Goal: Use online tool/utility

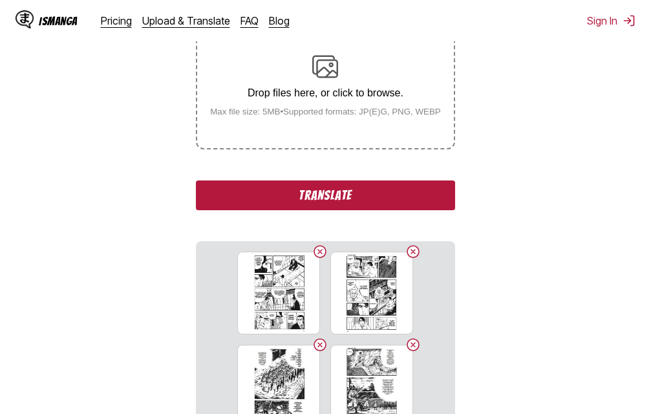
scroll to position [258, 0]
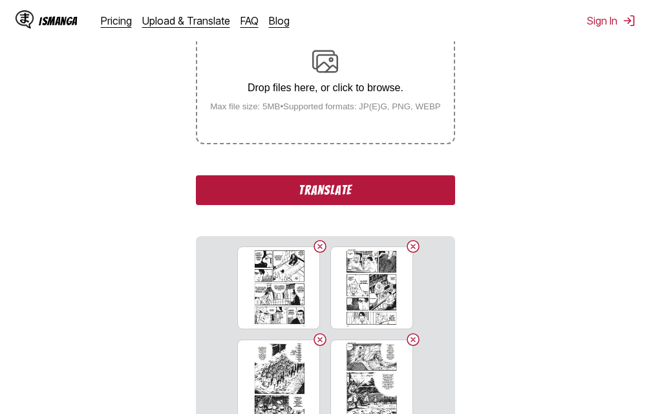
click at [295, 200] on button "Translate" at bounding box center [325, 190] width 258 height 30
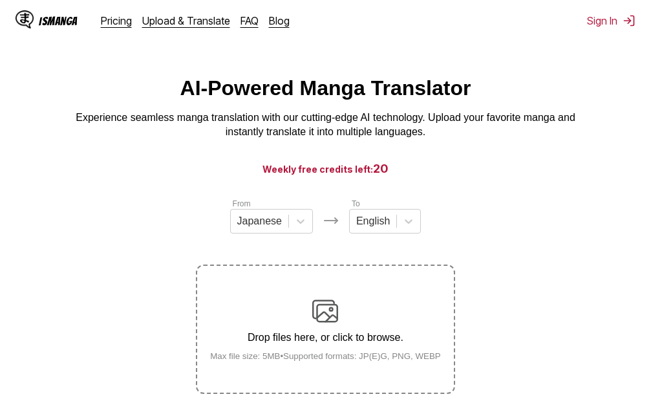
scroll to position [0, 0]
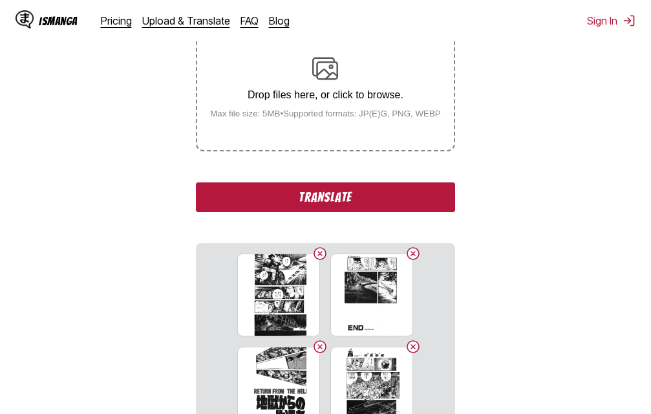
scroll to position [229, 0]
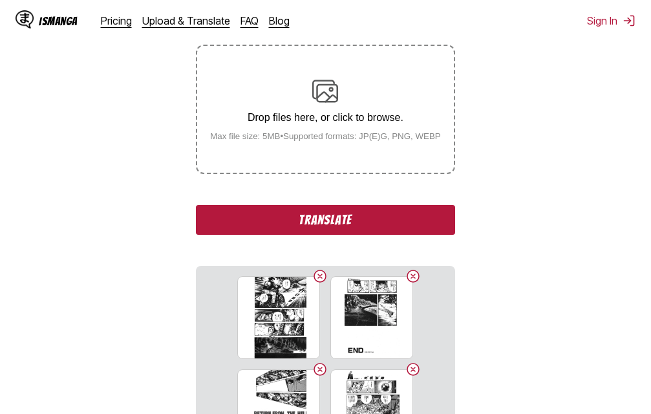
click at [410, 222] on button "Translate" at bounding box center [325, 220] width 258 height 30
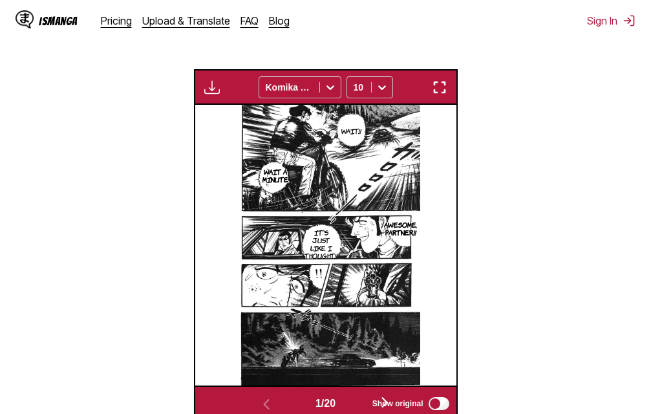
scroll to position [388, 0]
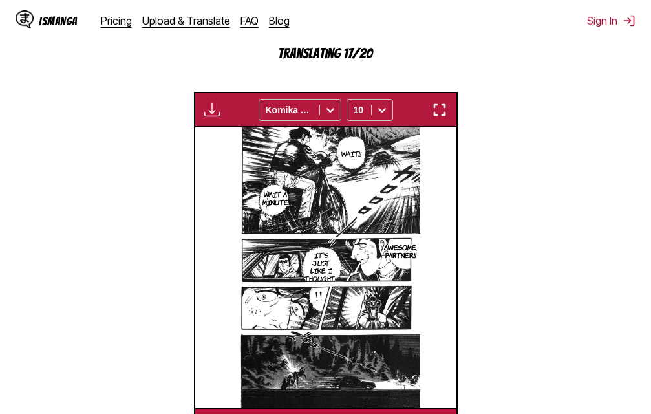
click at [443, 118] on img "button" at bounding box center [440, 110] width 16 height 16
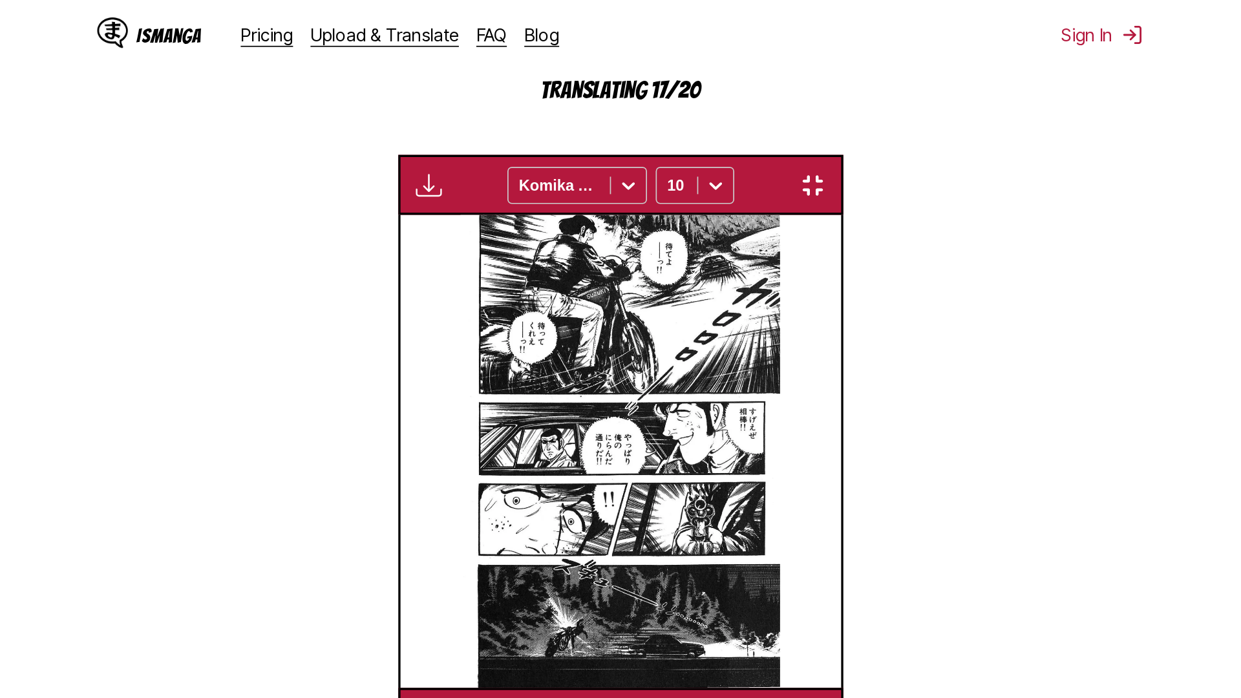
scroll to position [136, 0]
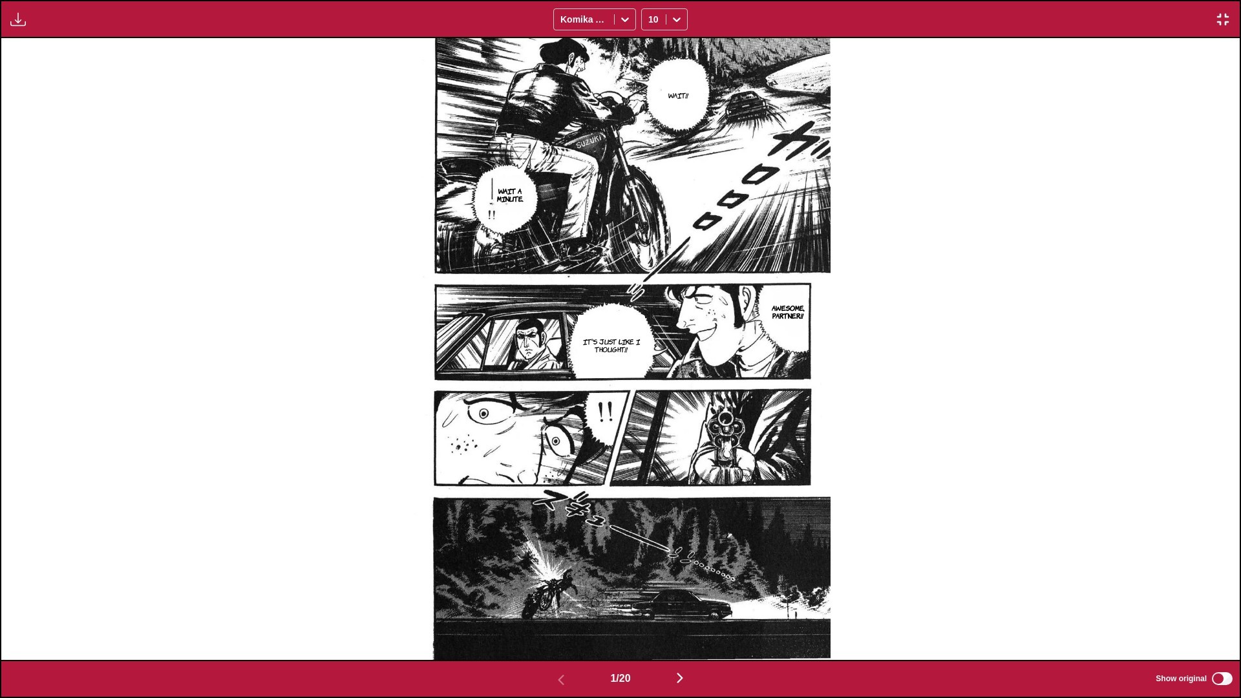
click at [650, 413] on div "1 / 20 Show original" at bounding box center [620, 679] width 1241 height 38
click at [650, 413] on img "button" at bounding box center [680, 678] width 16 height 16
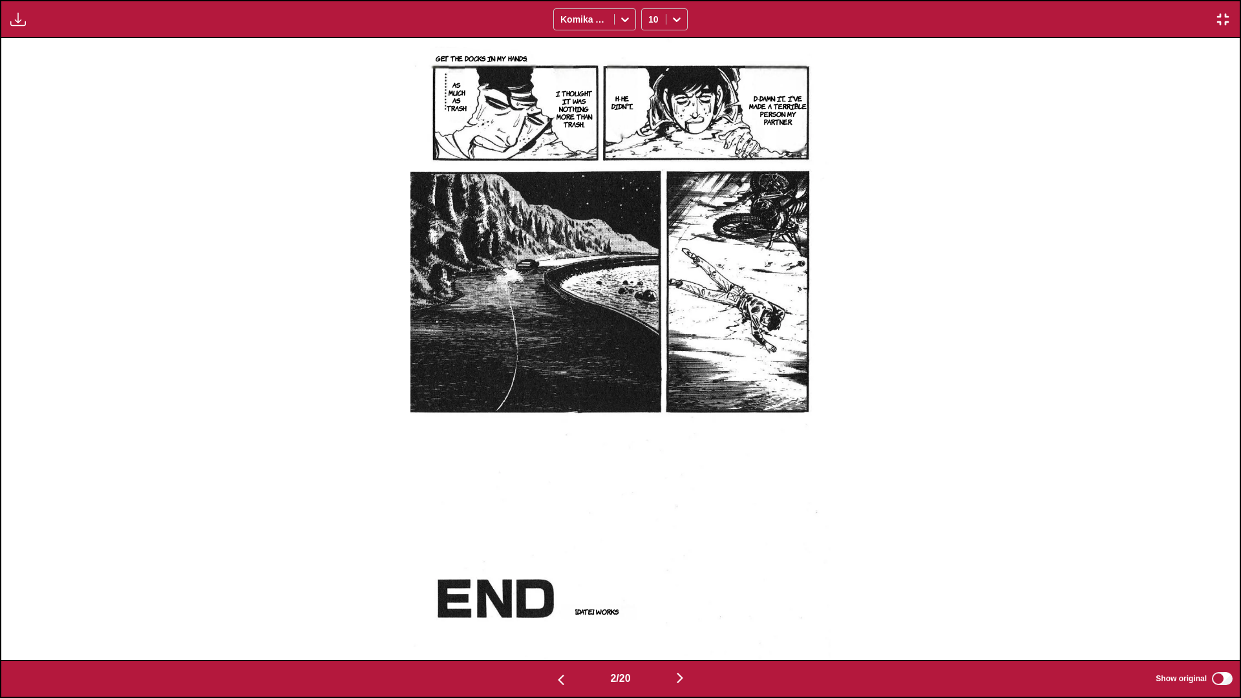
click at [650, 413] on button "button" at bounding box center [680, 678] width 78 height 19
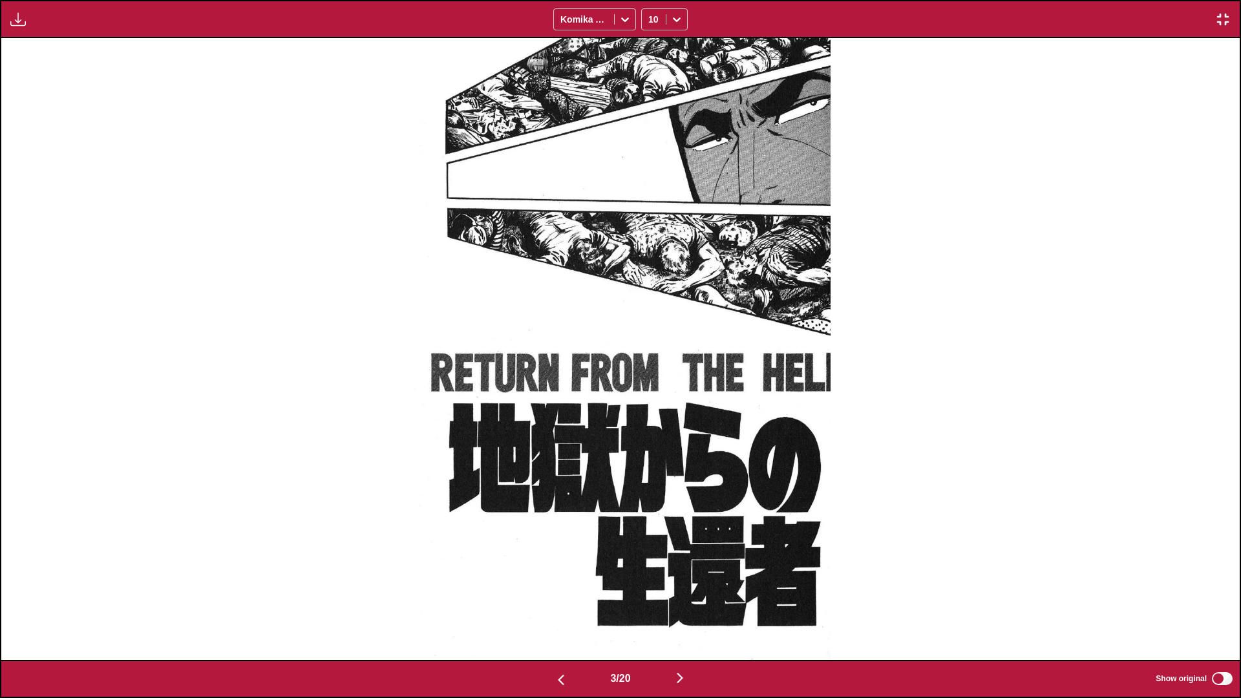
click at [650, 413] on img "button" at bounding box center [680, 678] width 16 height 16
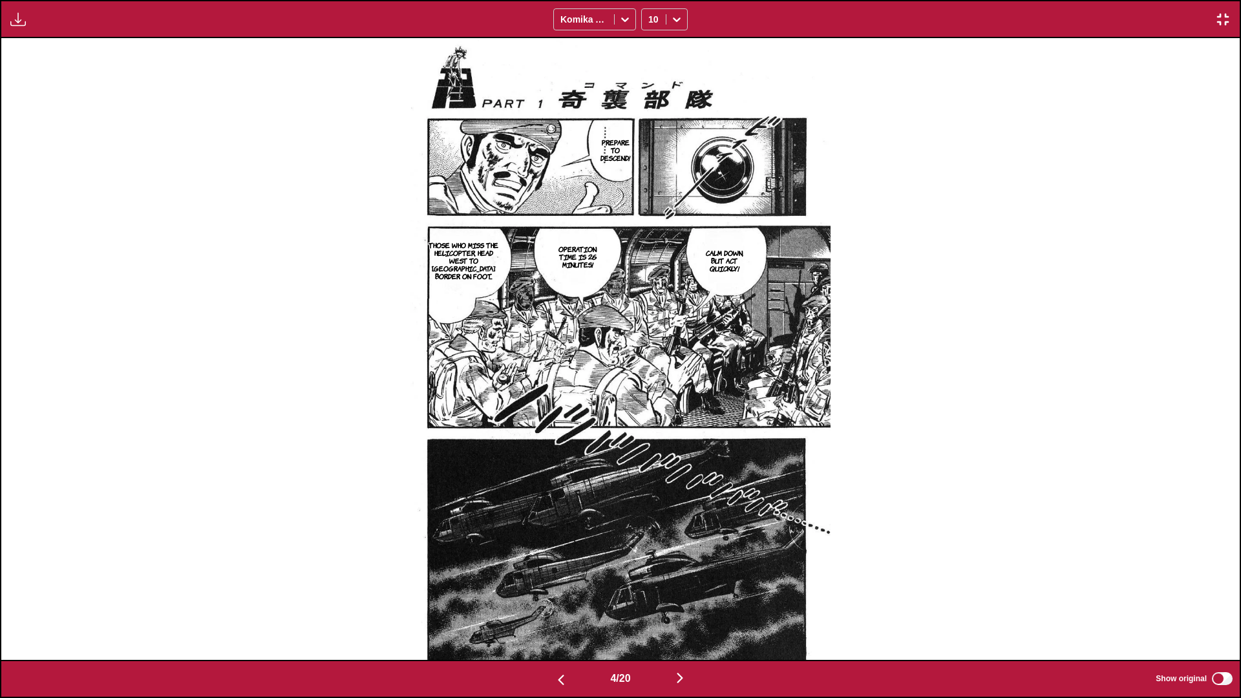
click at [650, 413] on div "4 / 20 Show original" at bounding box center [620, 679] width 1241 height 38
click at [650, 413] on img "button" at bounding box center [680, 678] width 16 height 16
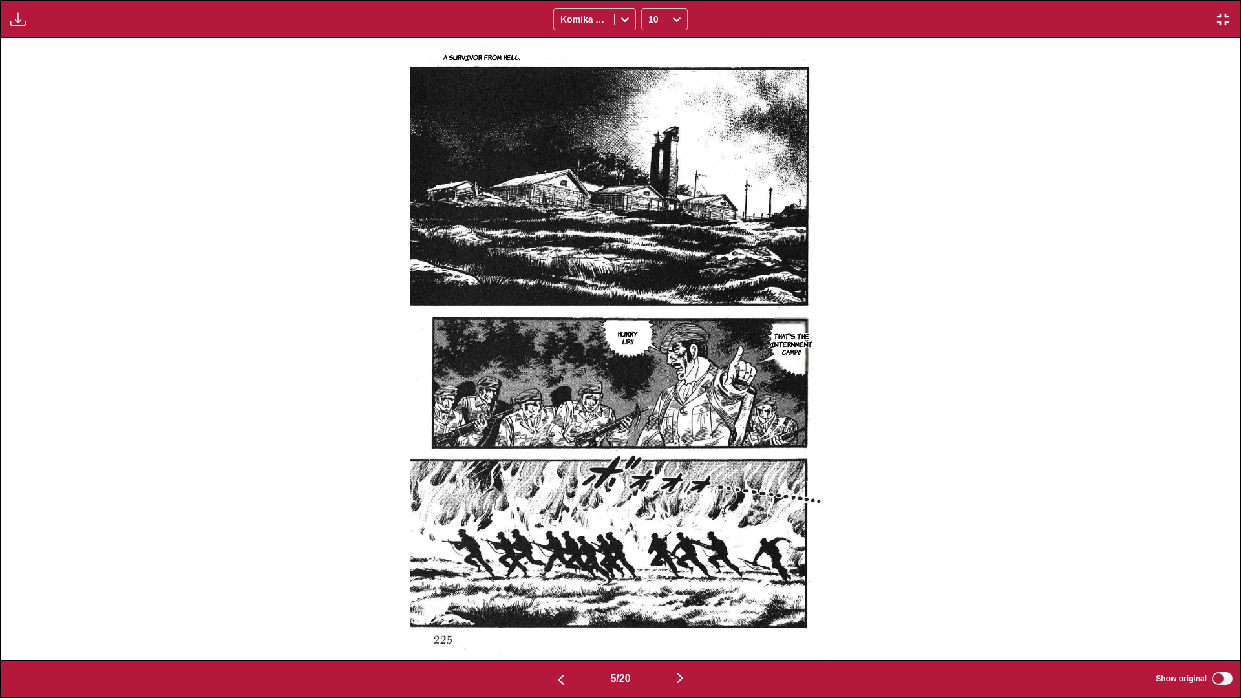
click at [650, 413] on img "button" at bounding box center [680, 678] width 16 height 16
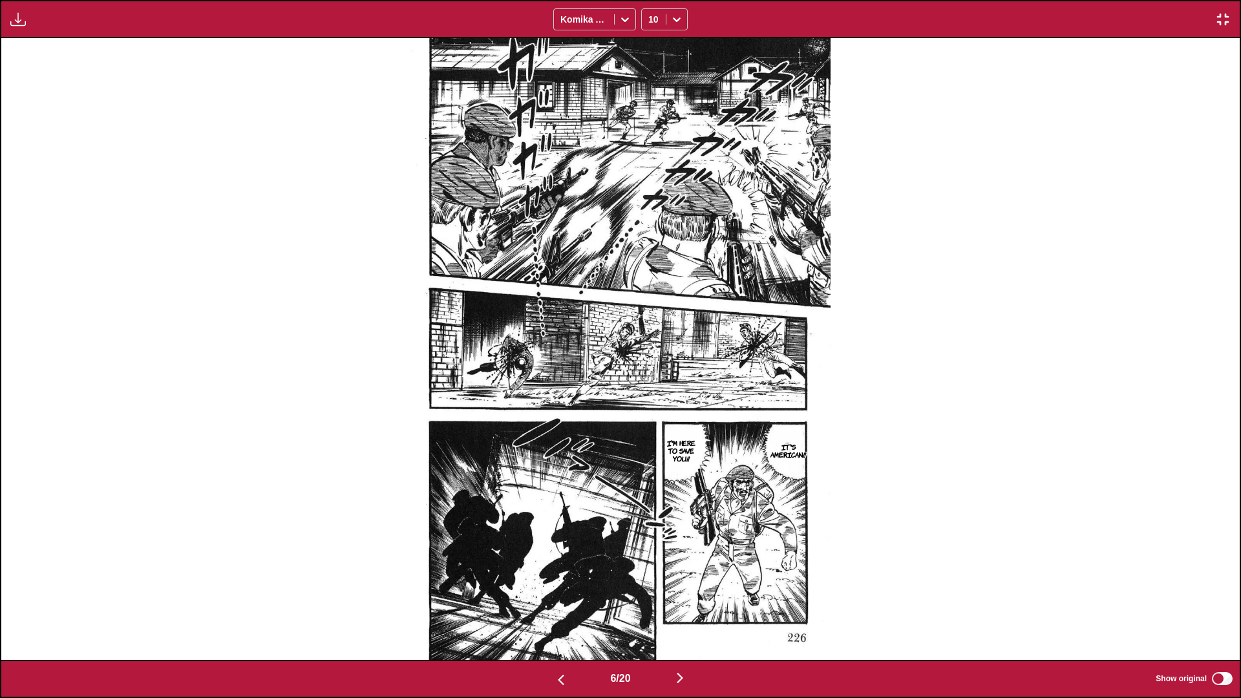
click at [650, 413] on img "button" at bounding box center [680, 678] width 16 height 16
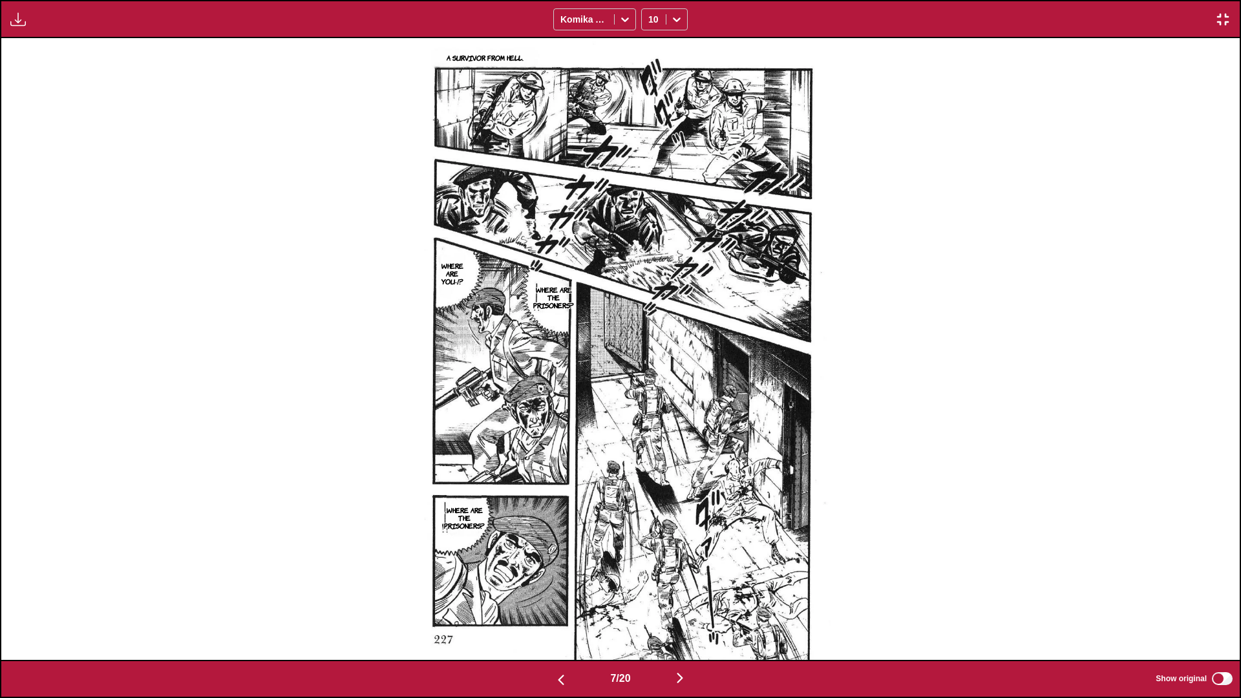
click at [650, 413] on img "button" at bounding box center [680, 678] width 16 height 16
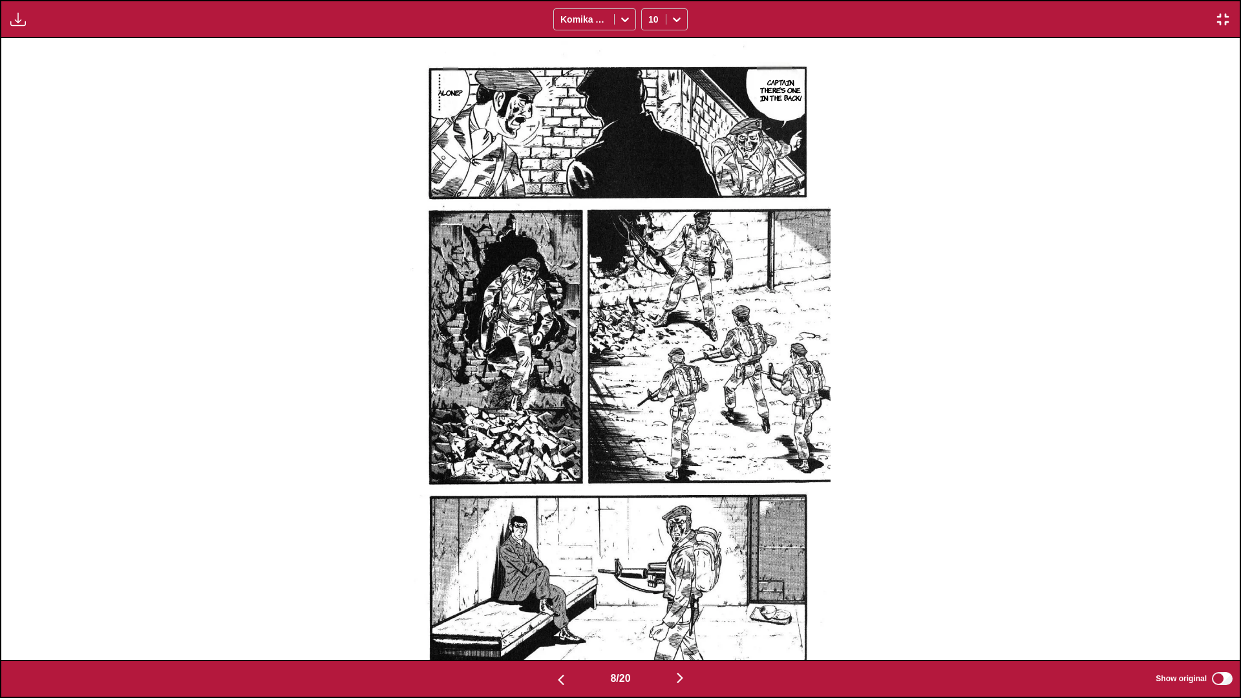
click at [650, 413] on img "button" at bounding box center [680, 678] width 16 height 16
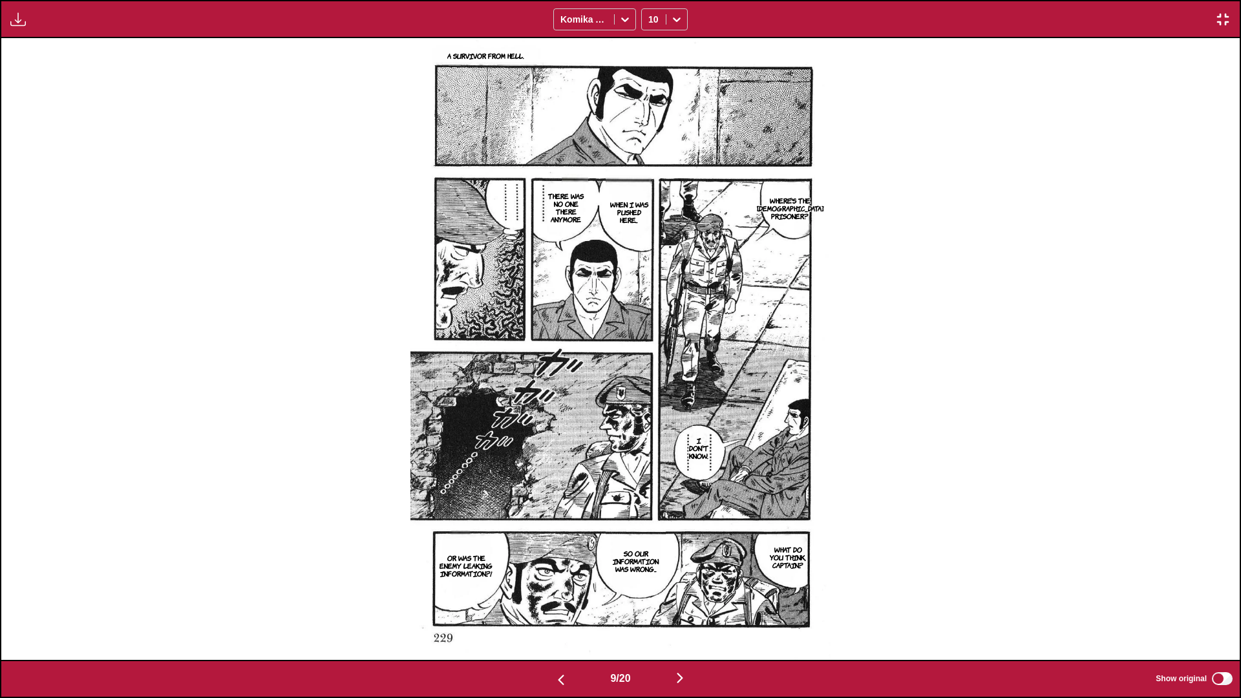
click at [650, 413] on img "button" at bounding box center [680, 678] width 16 height 16
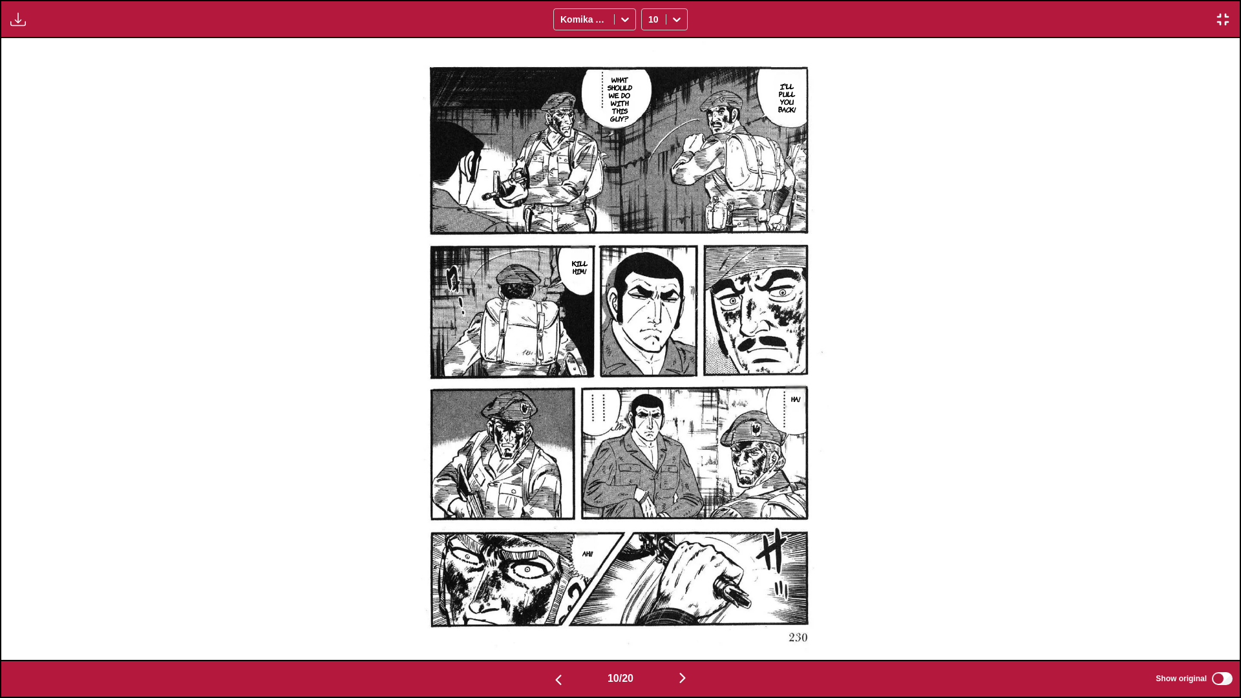
click at [650, 413] on img "button" at bounding box center [683, 678] width 16 height 16
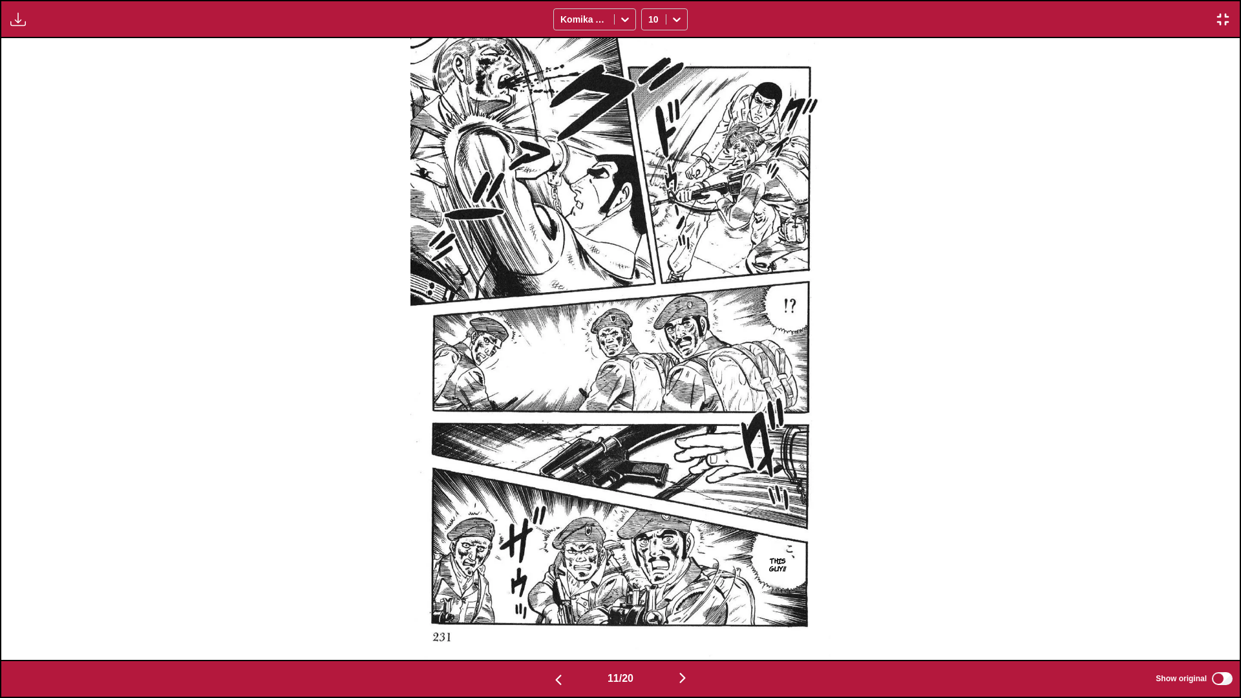
click at [650, 413] on img "button" at bounding box center [683, 678] width 16 height 16
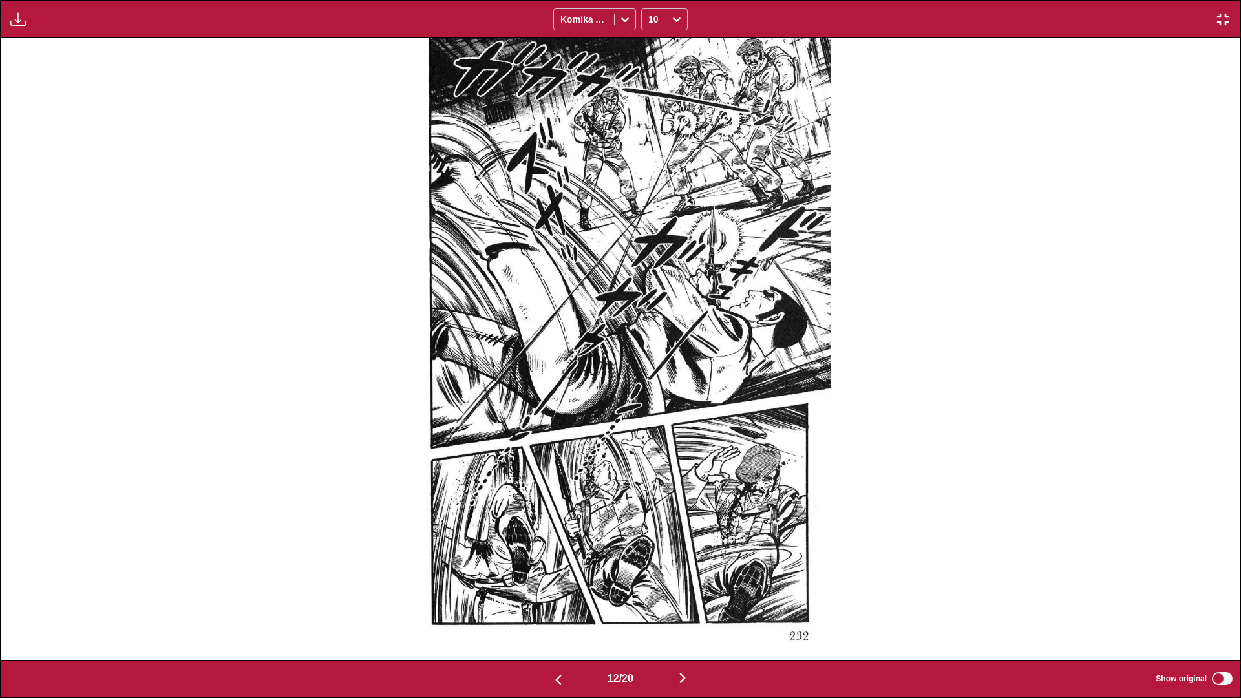
click at [650, 413] on img "button" at bounding box center [683, 678] width 16 height 16
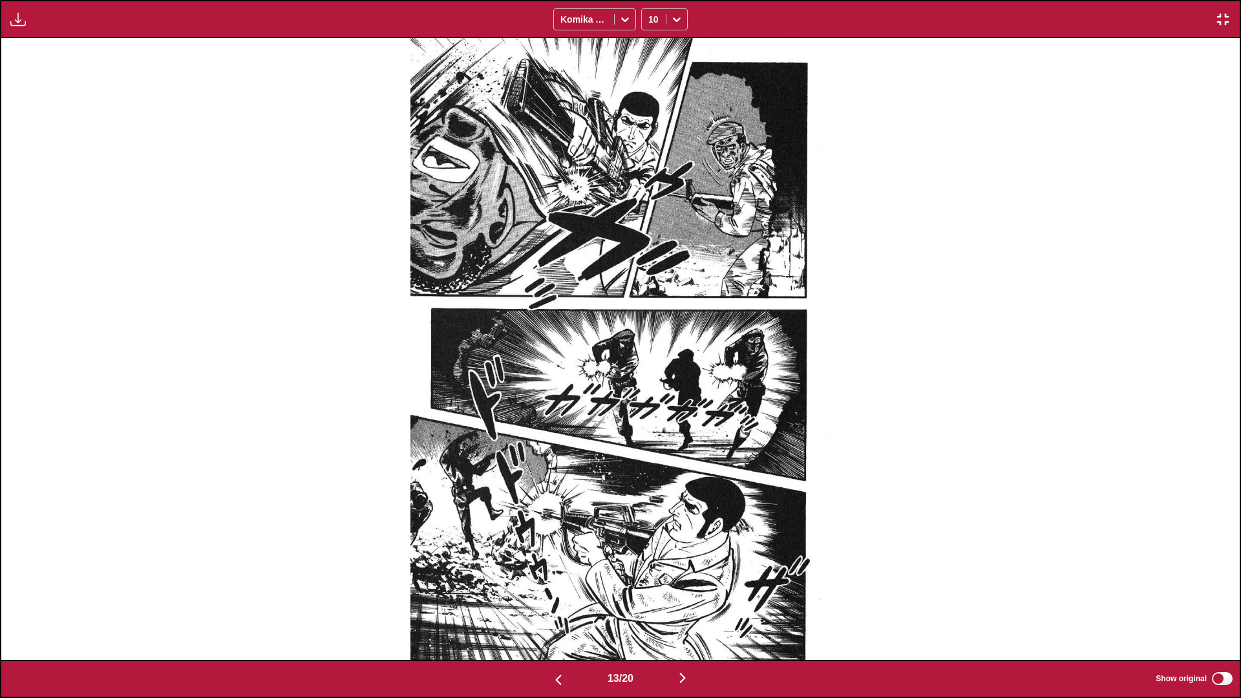
click at [650, 413] on img "button" at bounding box center [683, 678] width 16 height 16
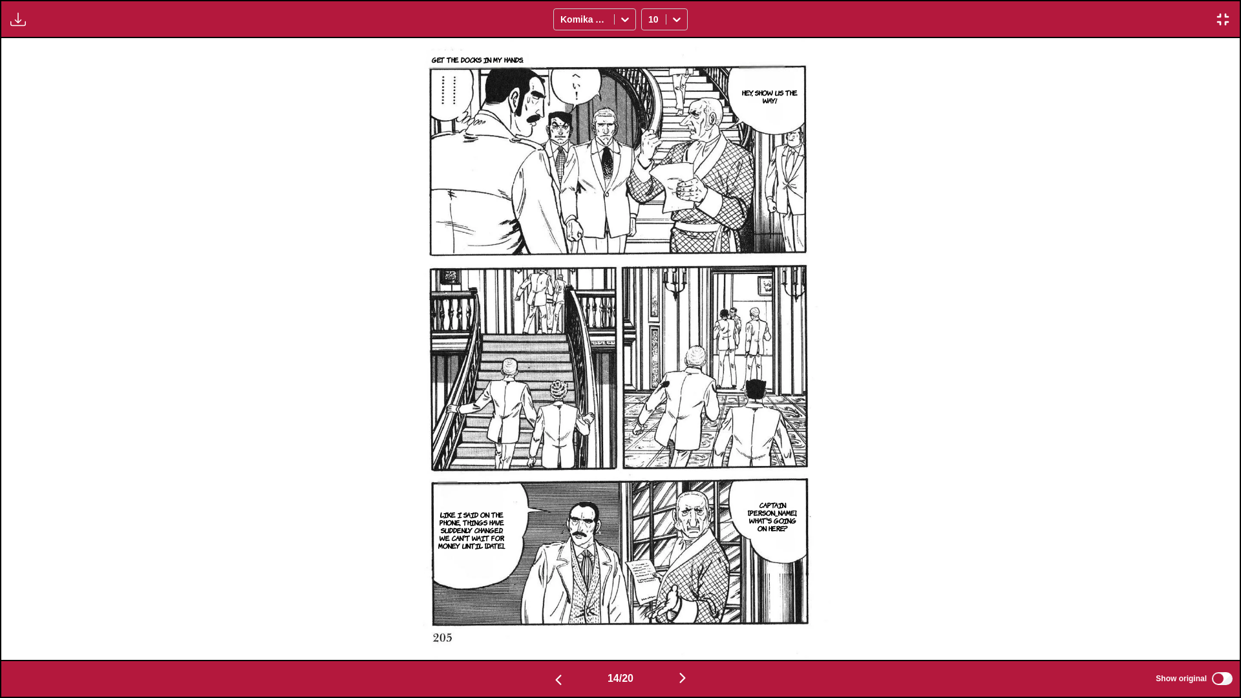
click at [650, 413] on img "button" at bounding box center [683, 678] width 16 height 16
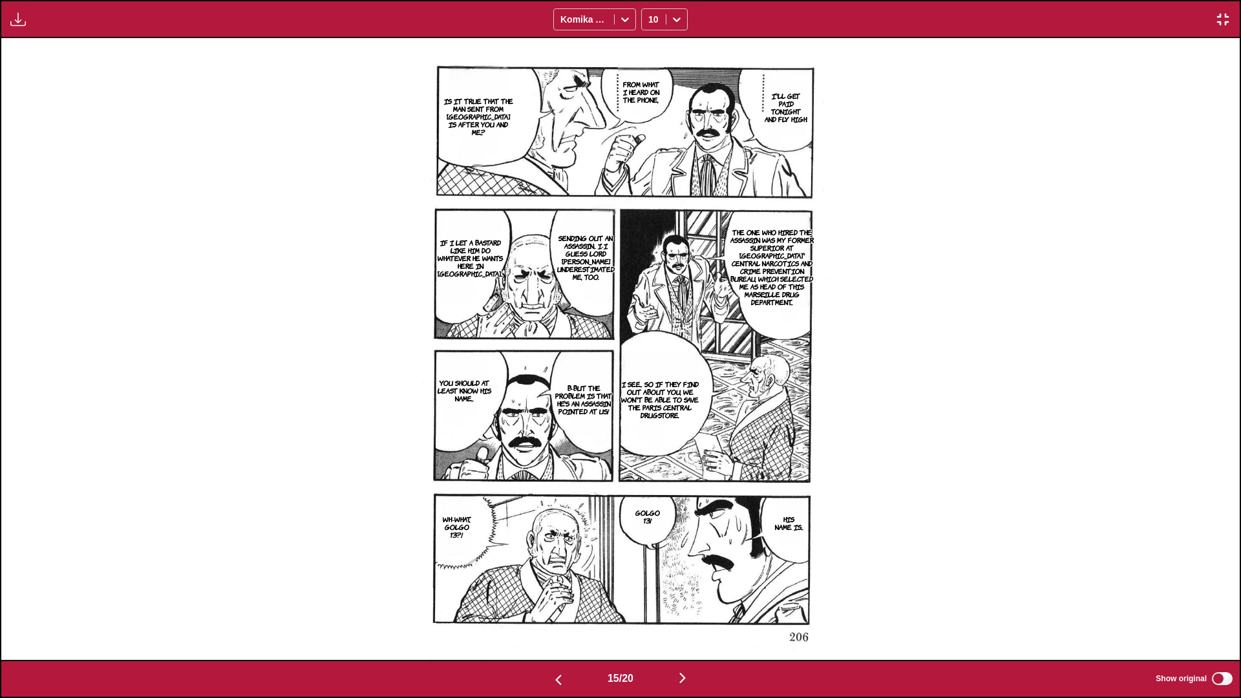
click at [650, 413] on img "button" at bounding box center [683, 678] width 16 height 16
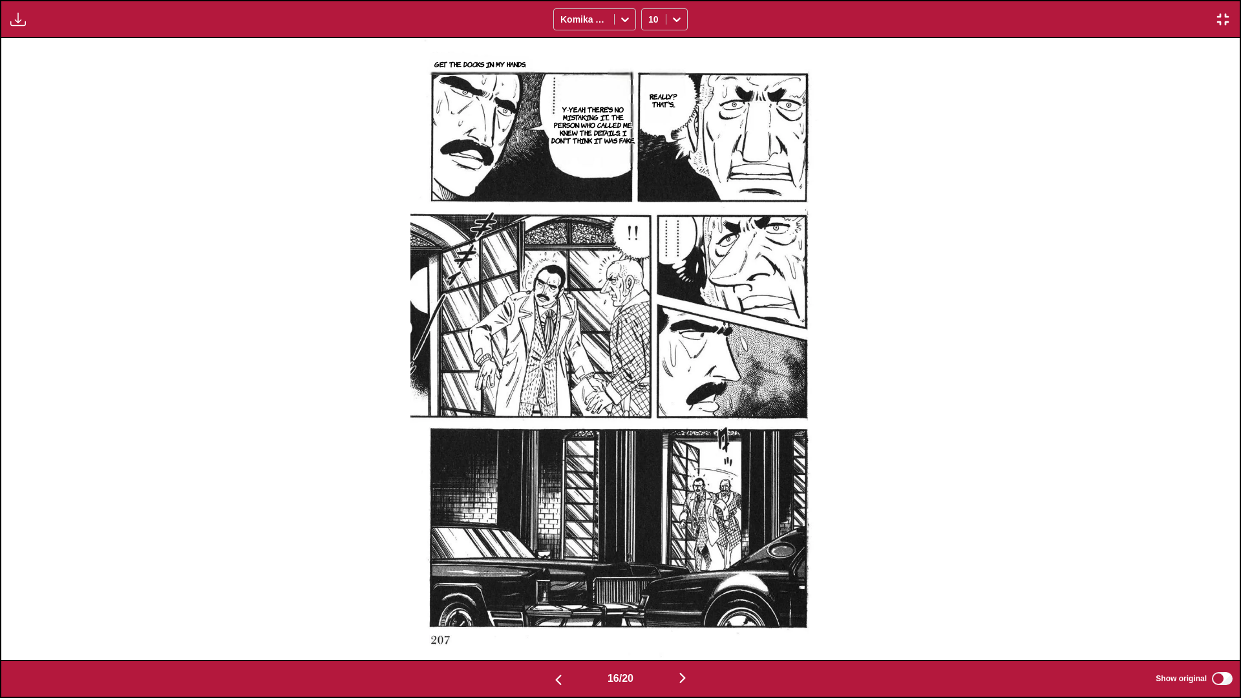
click at [650, 413] on img "button" at bounding box center [683, 678] width 16 height 16
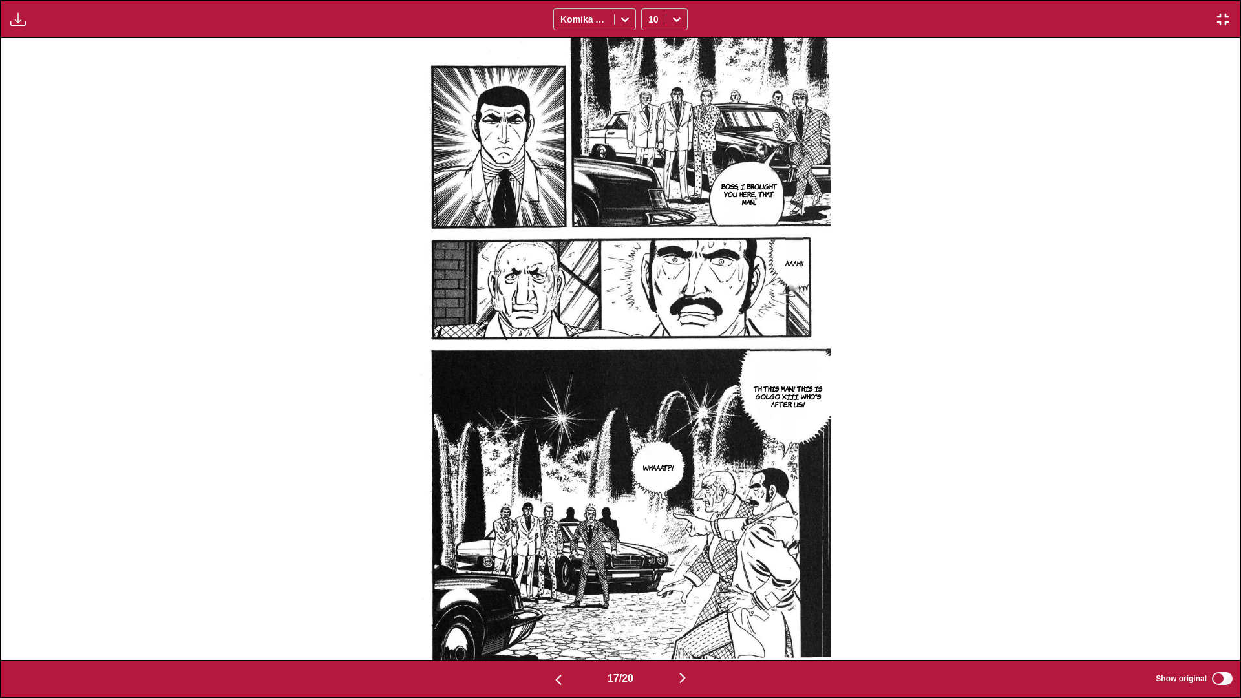
click at [650, 413] on img "button" at bounding box center [683, 678] width 16 height 16
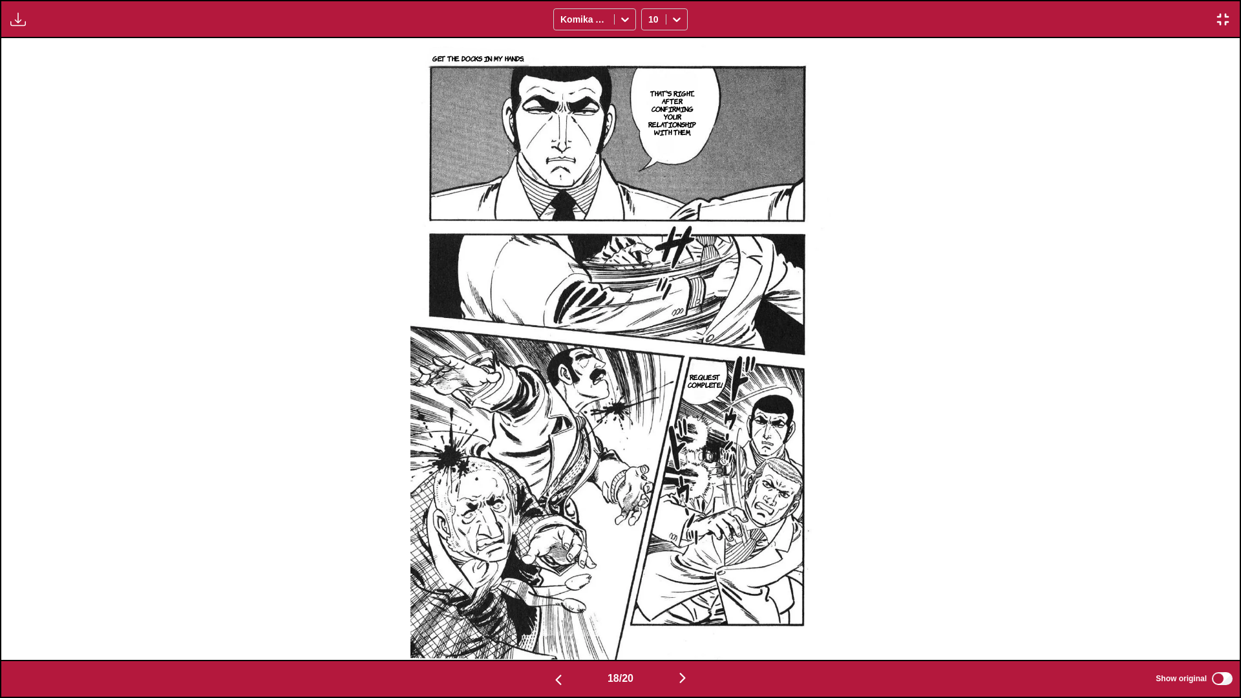
click at [650, 413] on img "button" at bounding box center [683, 678] width 16 height 16
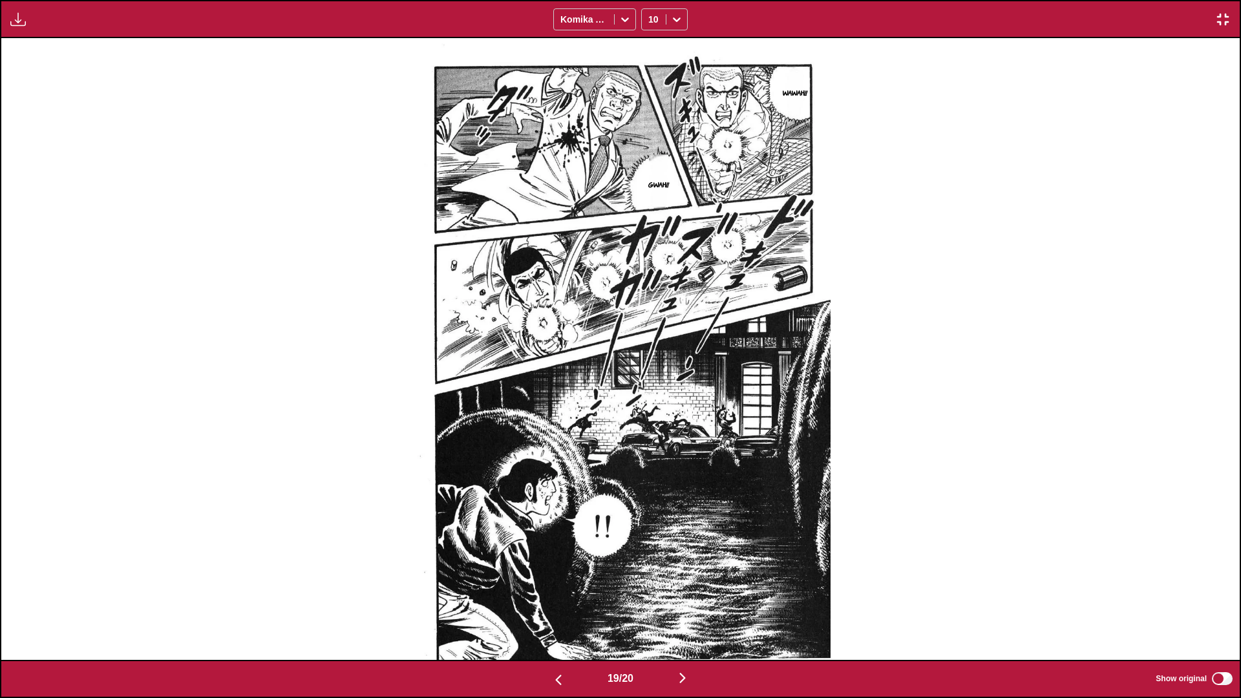
click at [650, 413] on img "button" at bounding box center [683, 678] width 16 height 16
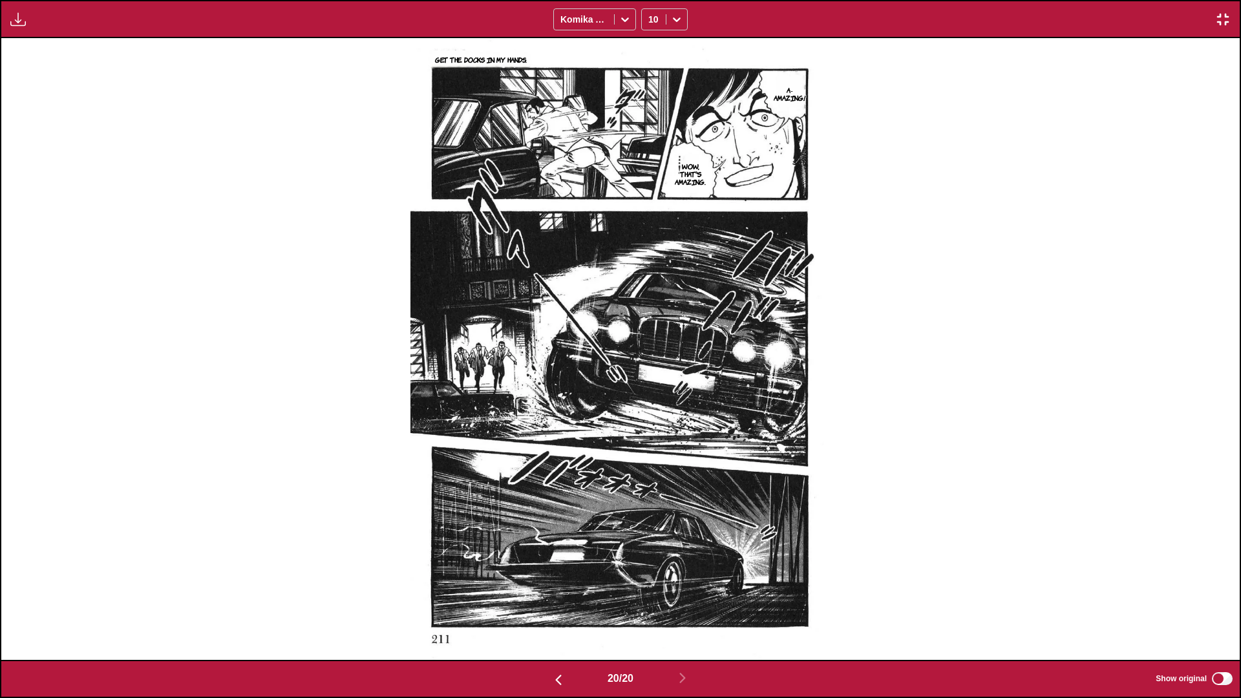
click at [650, 17] on img "button" at bounding box center [1223, 20] width 16 height 16
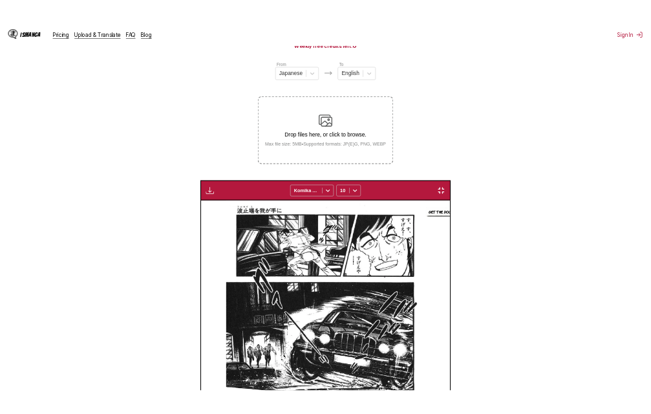
scroll to position [0, 4960]
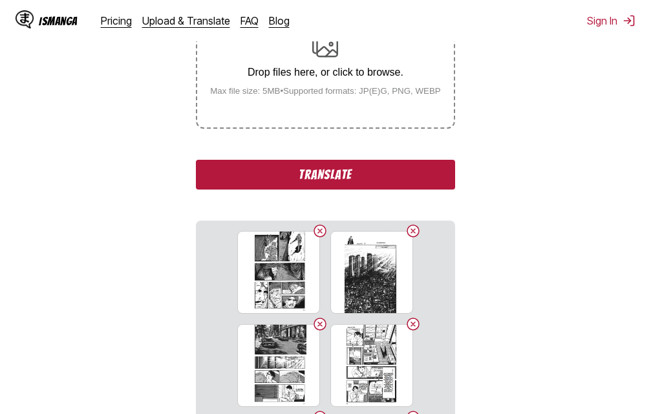
scroll to position [323, 0]
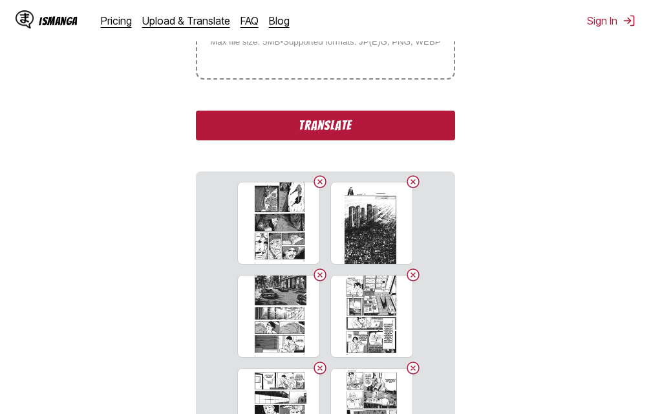
click at [291, 129] on button "Translate" at bounding box center [325, 125] width 258 height 30
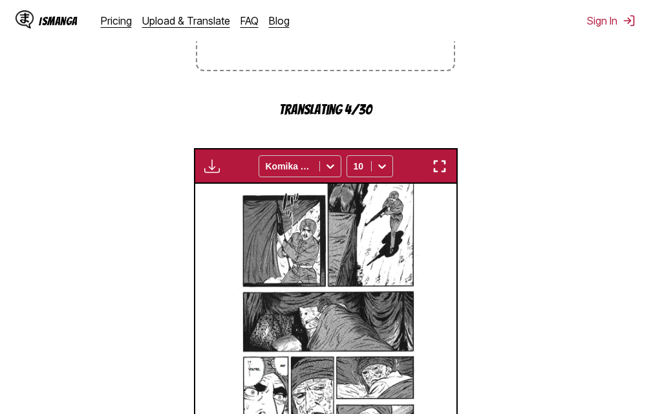
scroll to position [355, 0]
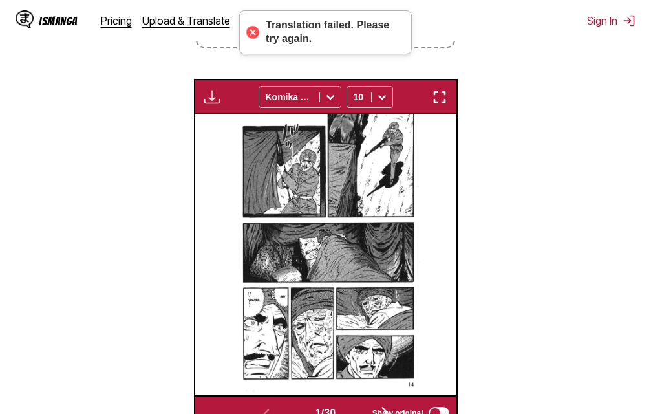
click at [450, 103] on button "button" at bounding box center [439, 97] width 23 height 17
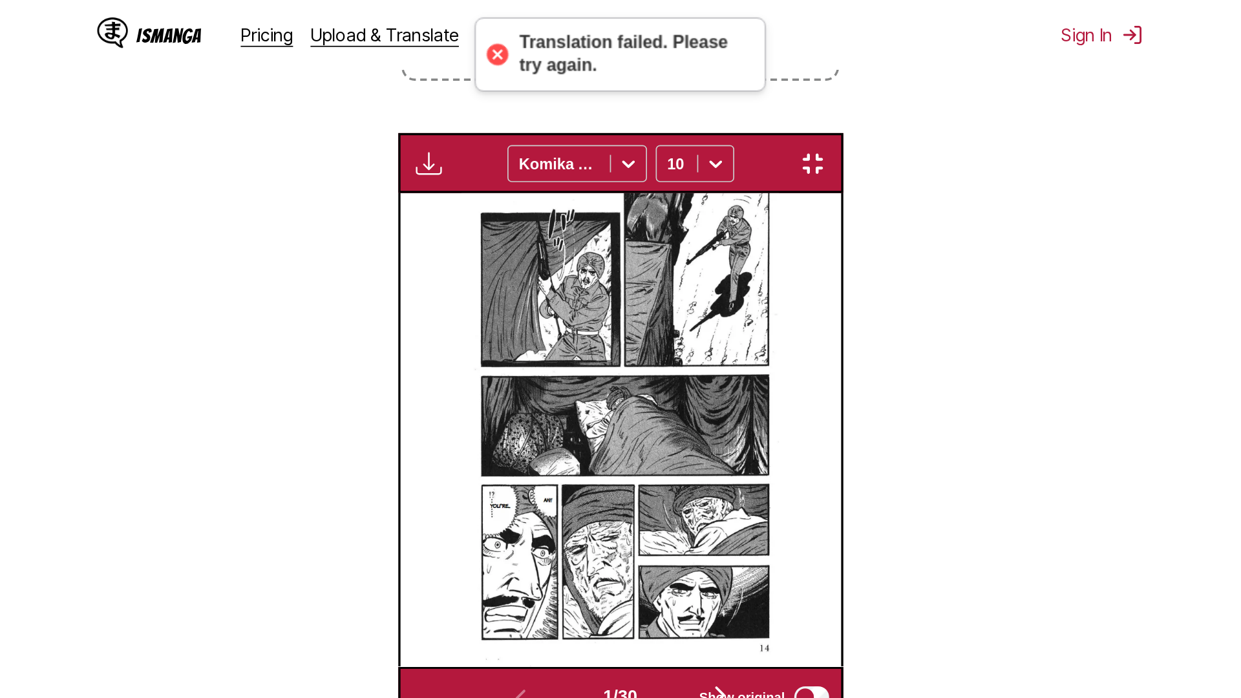
scroll to position [136, 0]
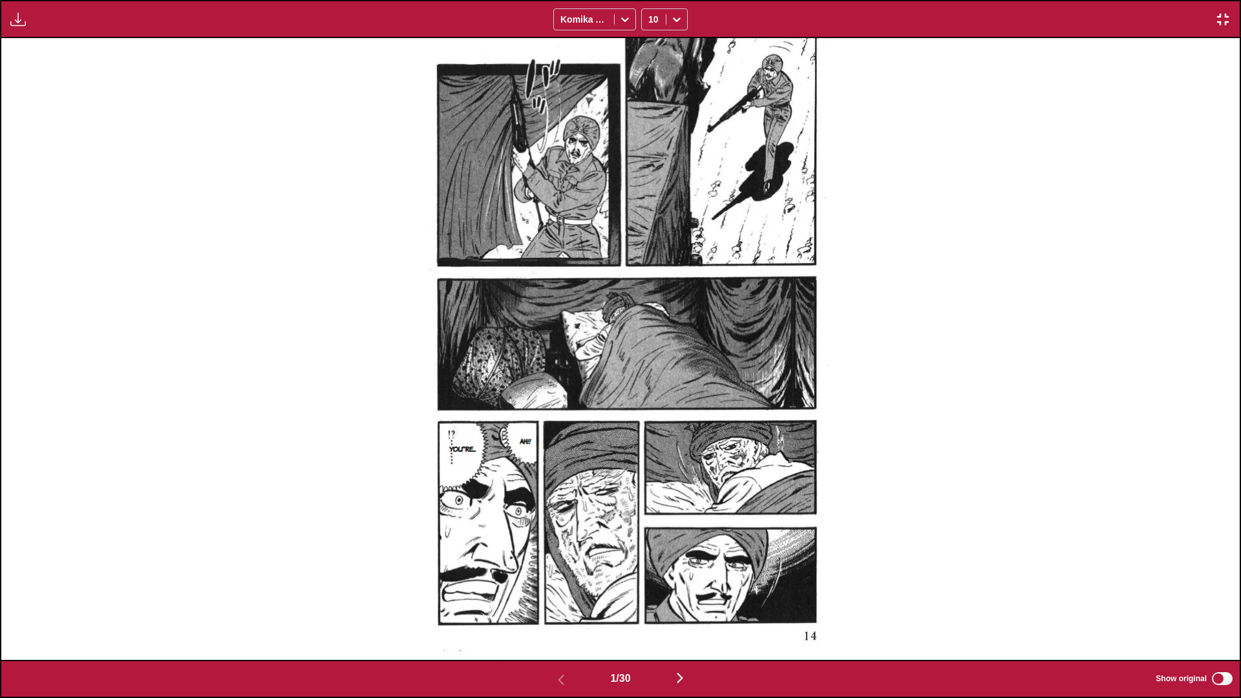
click at [650, 413] on img "button" at bounding box center [680, 678] width 16 height 16
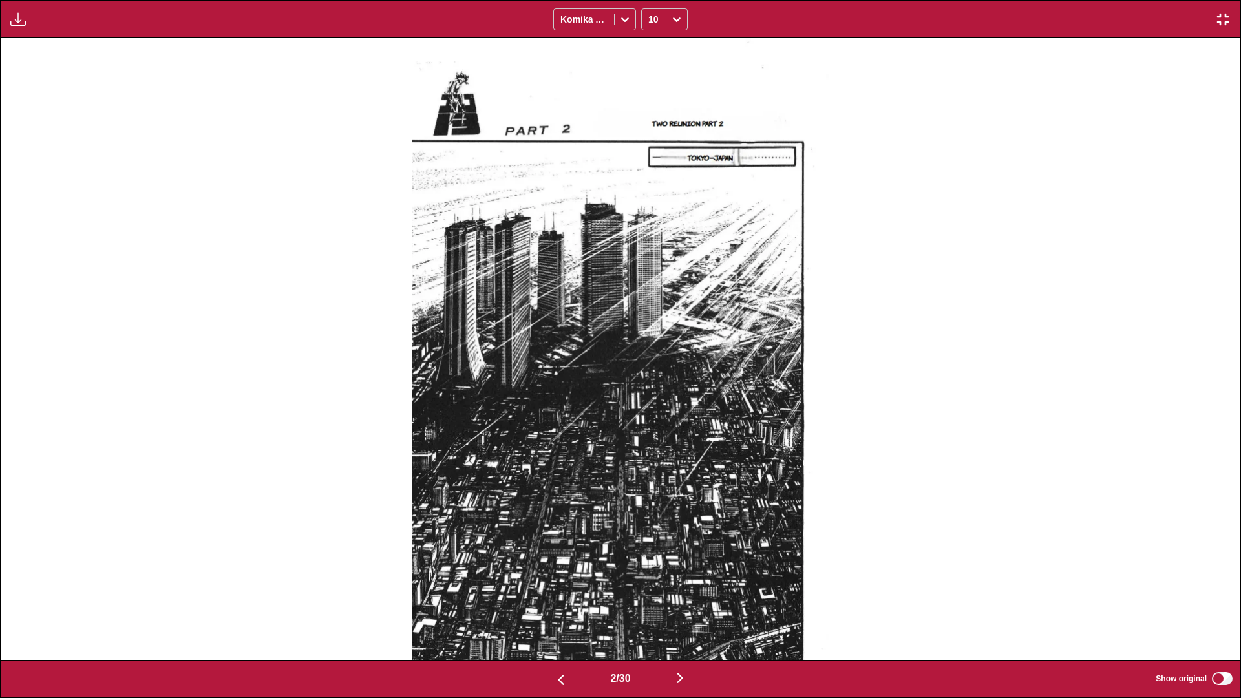
click at [650, 413] on img "button" at bounding box center [680, 678] width 16 height 16
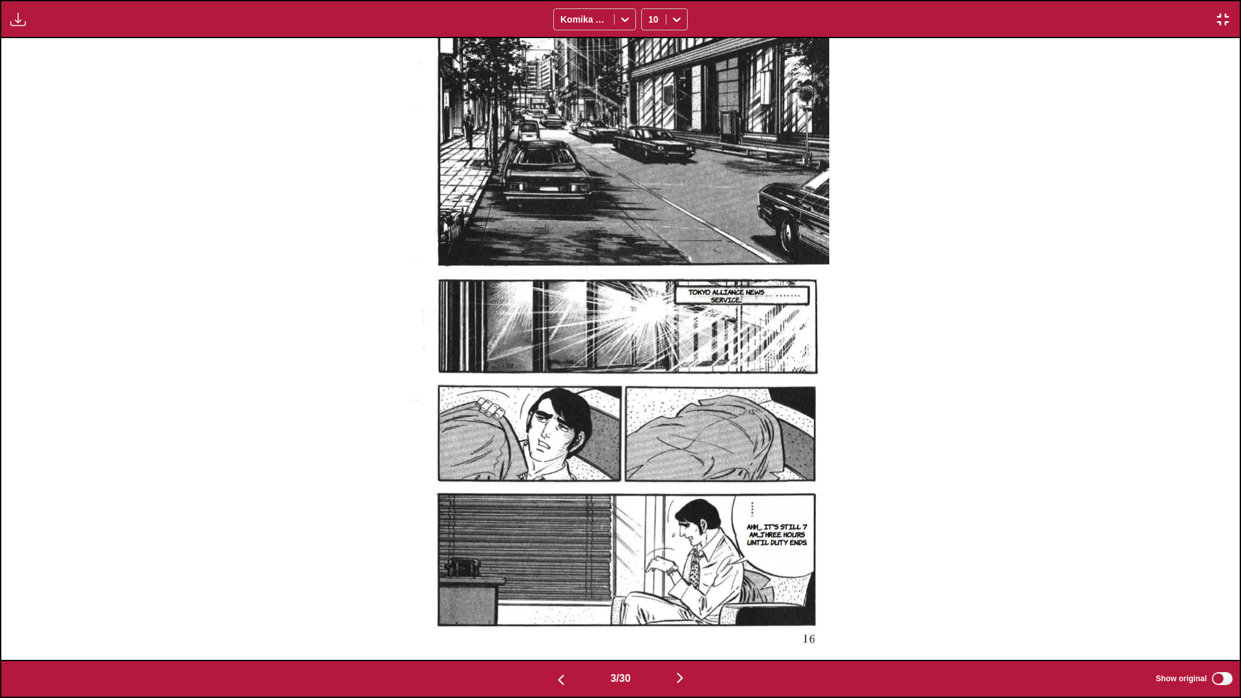
click at [650, 413] on img "button" at bounding box center [680, 678] width 16 height 16
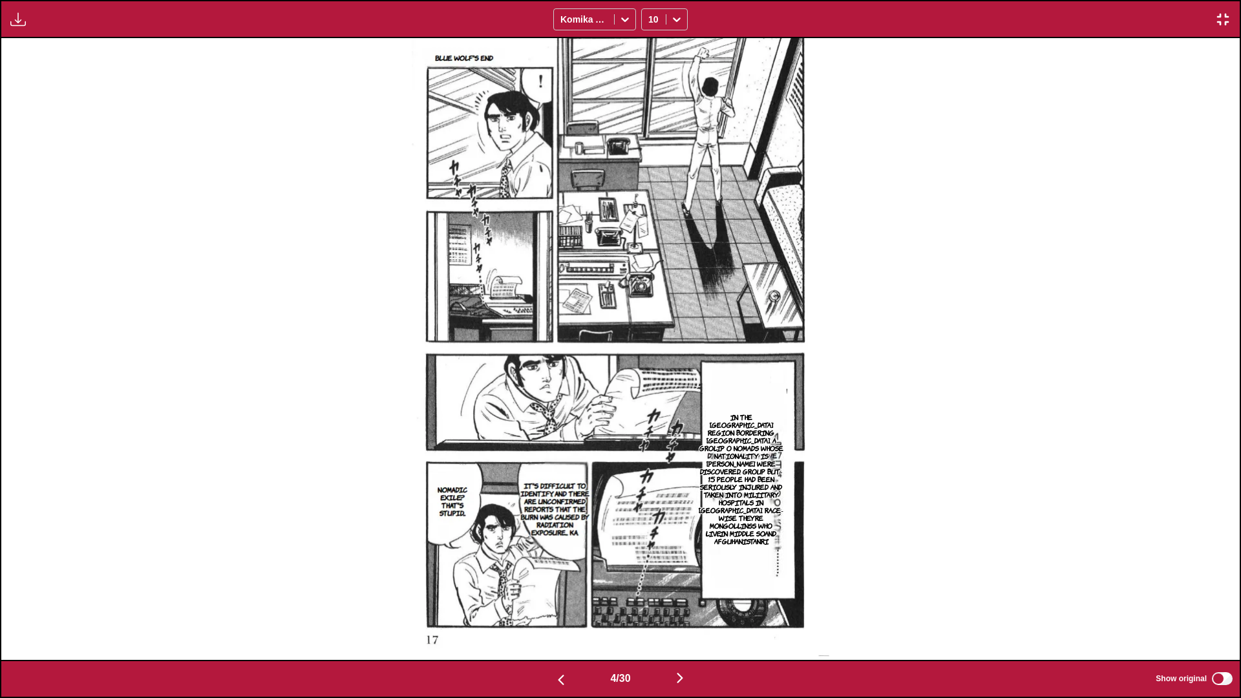
click at [650, 413] on img "button" at bounding box center [680, 678] width 16 height 16
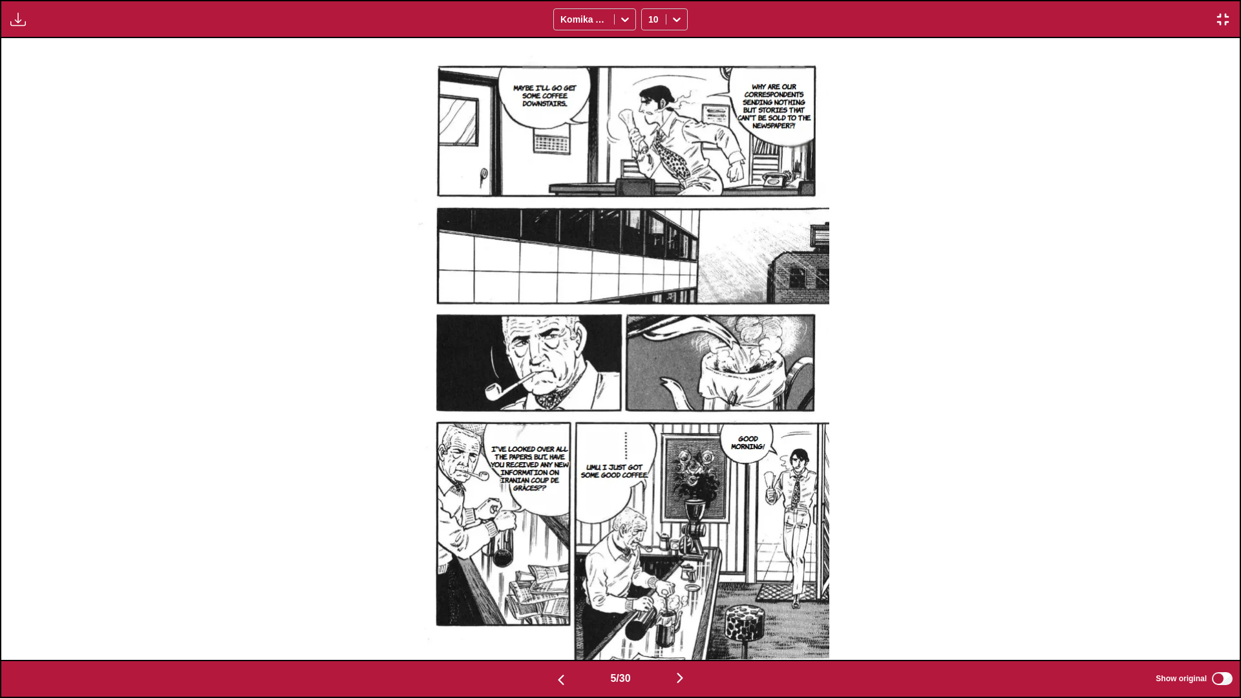
click at [650, 413] on button "button" at bounding box center [680, 678] width 78 height 19
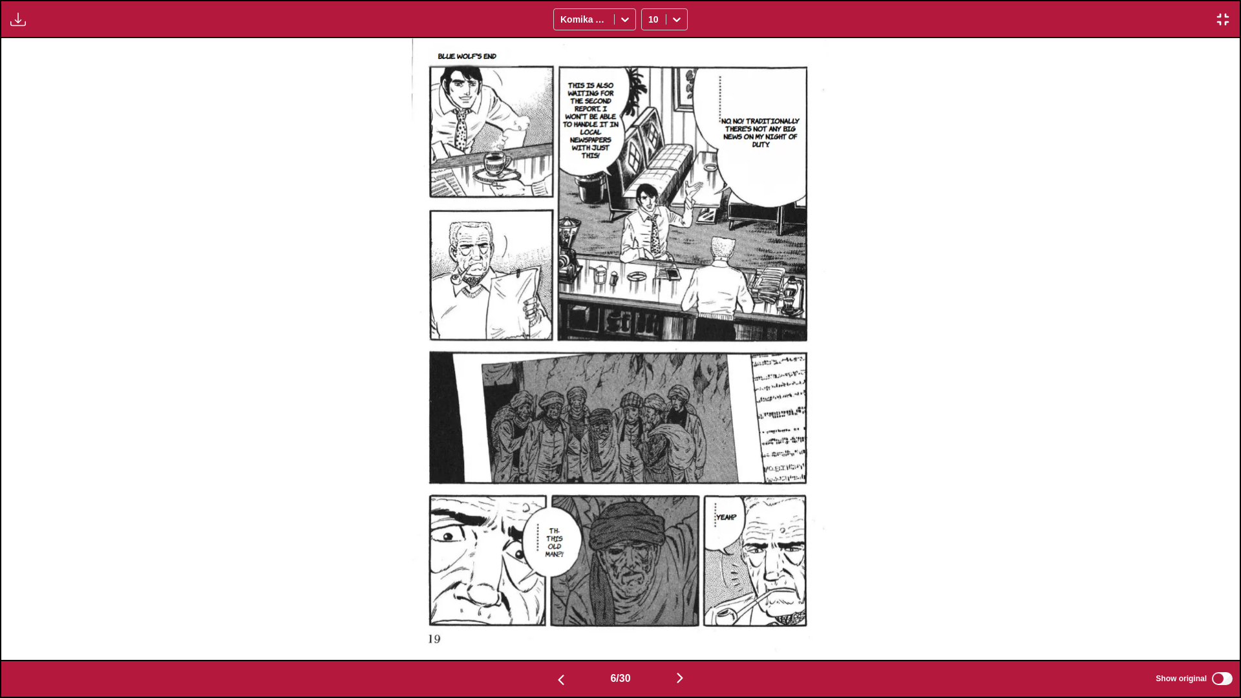
click at [650, 413] on img "button" at bounding box center [680, 678] width 16 height 16
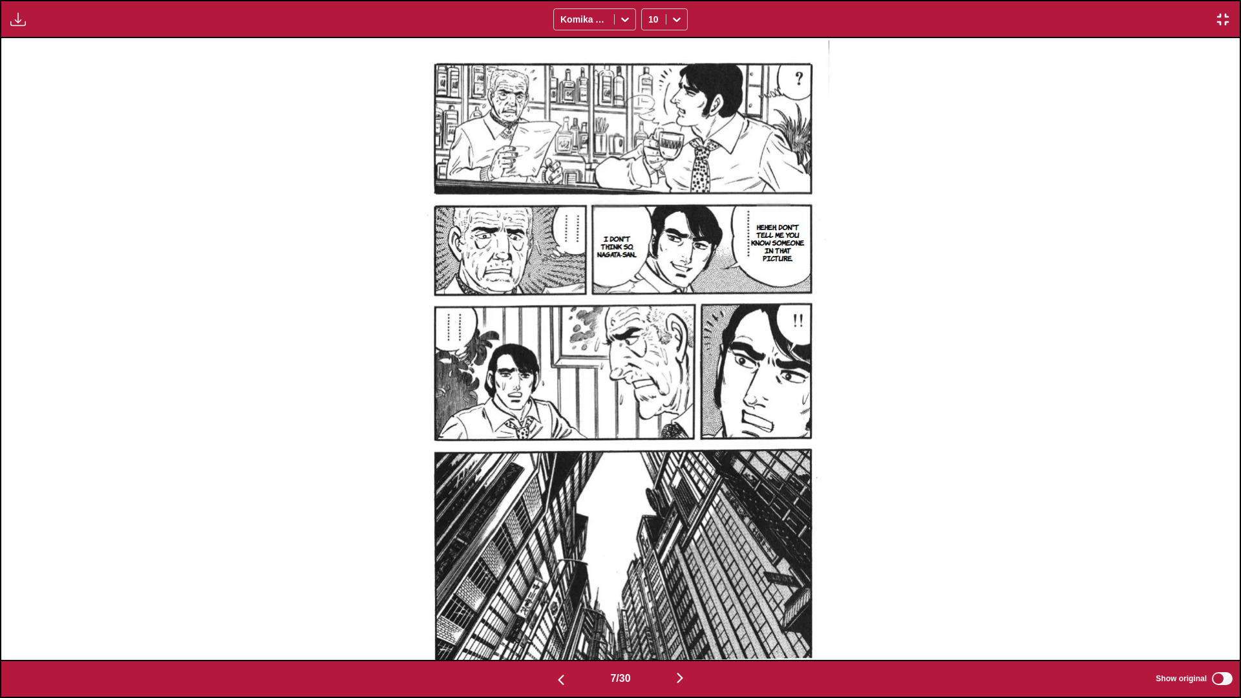
click at [650, 413] on img "button" at bounding box center [680, 678] width 16 height 16
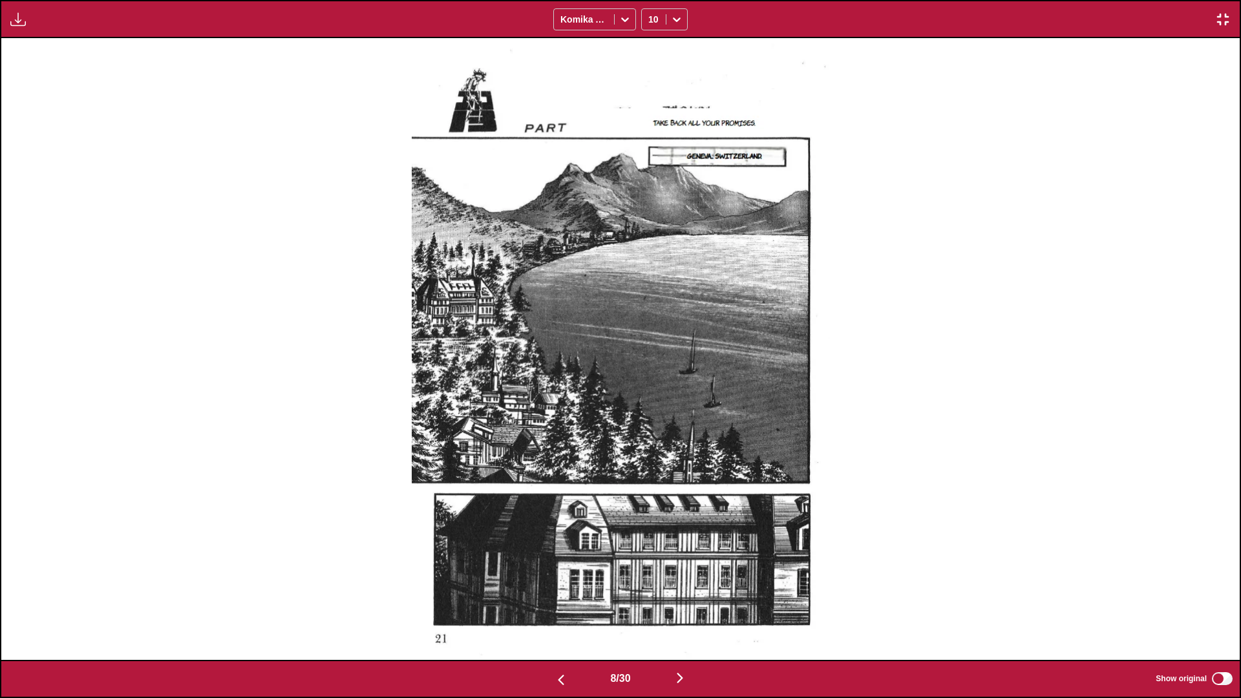
click at [650, 413] on img "button" at bounding box center [680, 678] width 16 height 16
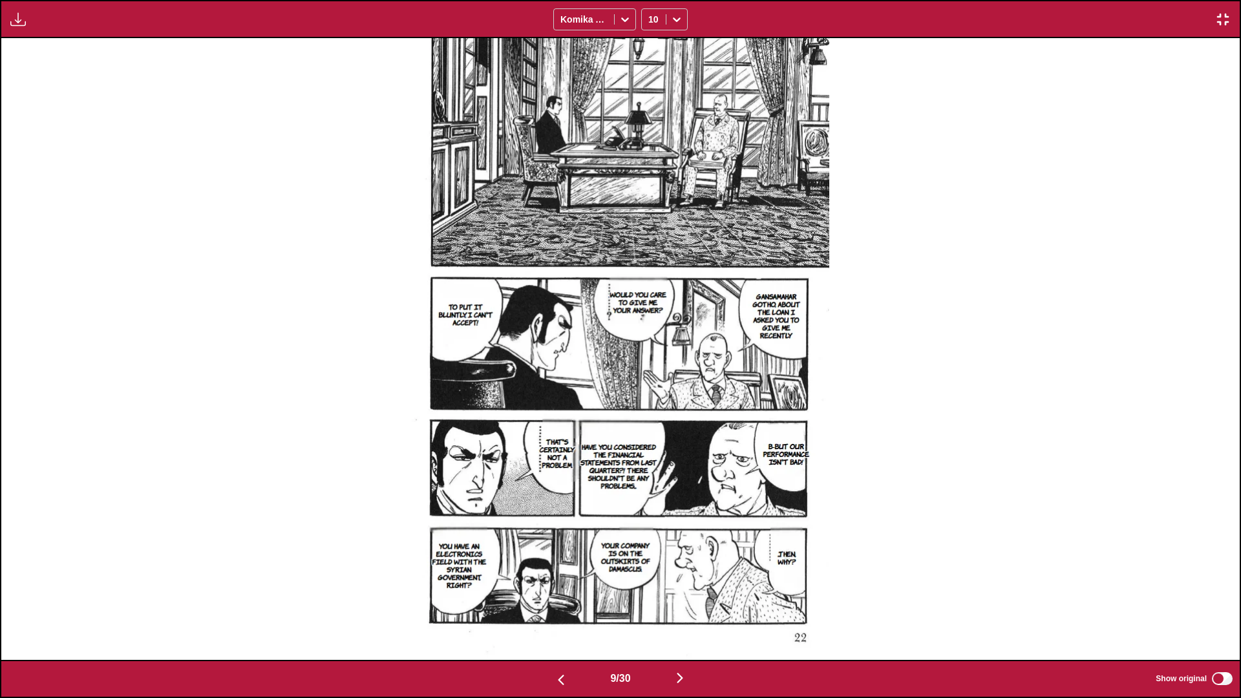
click at [650, 413] on img "button" at bounding box center [680, 678] width 16 height 16
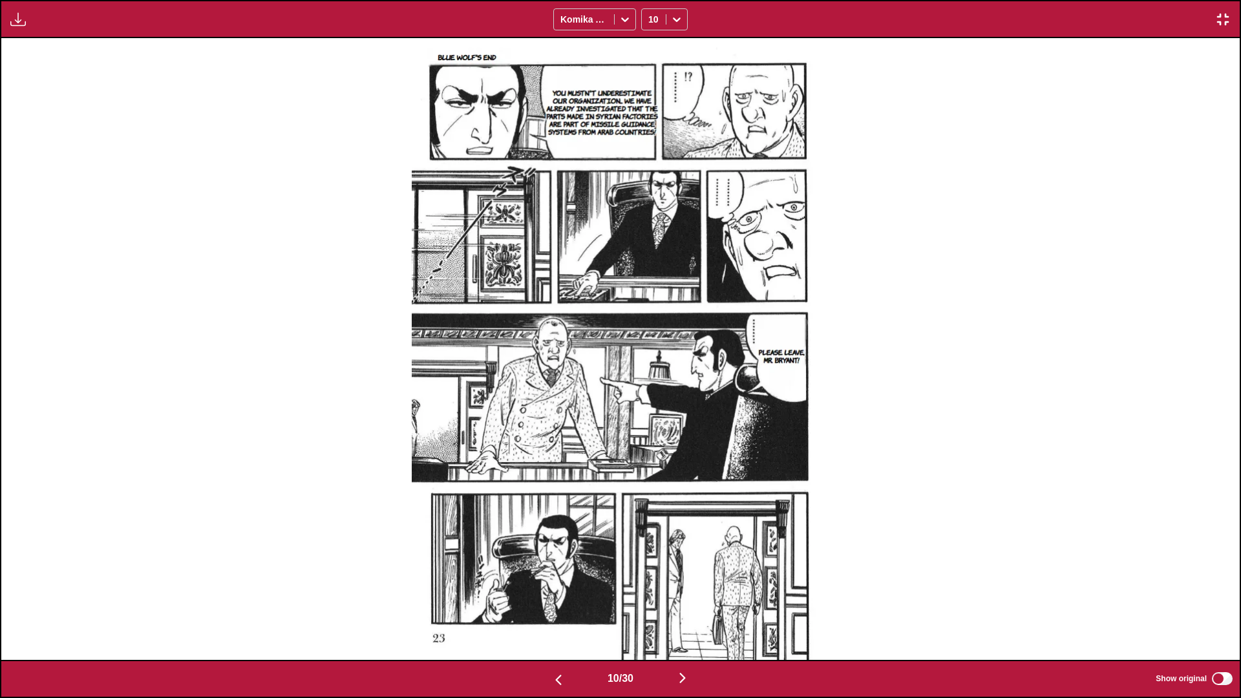
click at [650, 413] on img "button" at bounding box center [683, 678] width 16 height 16
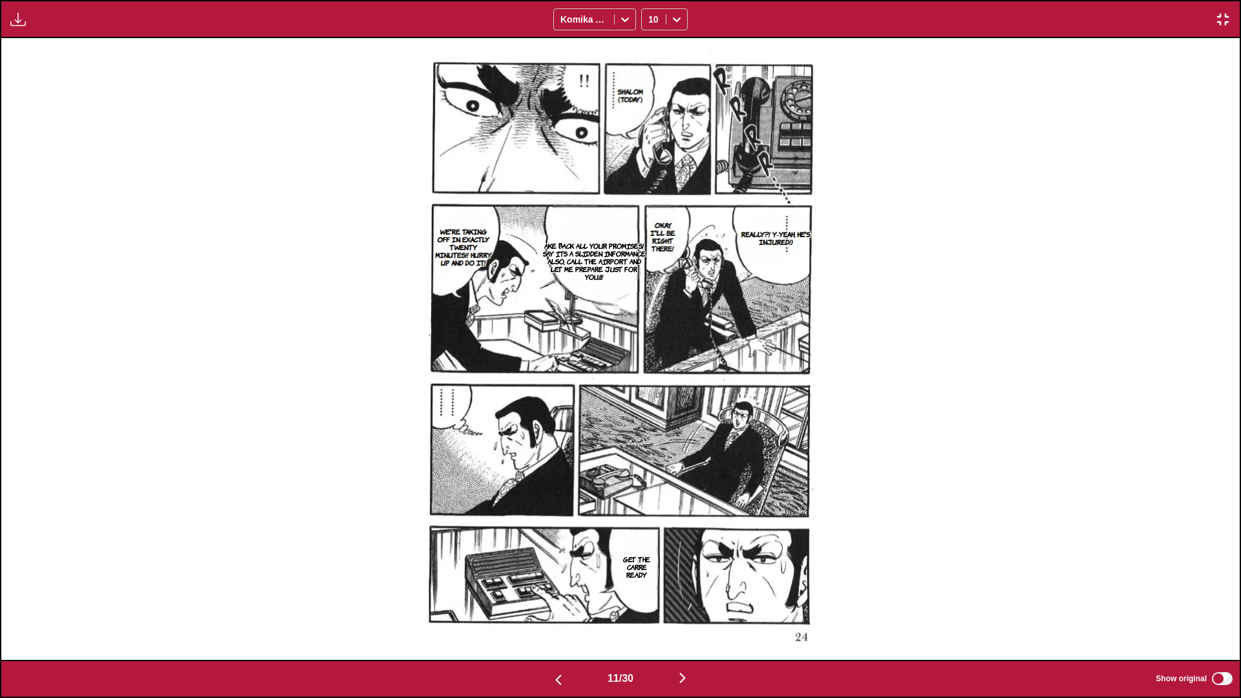
click at [650, 413] on div "11 / 30 Show original" at bounding box center [620, 679] width 1241 height 38
click at [650, 413] on img "button" at bounding box center [683, 678] width 16 height 16
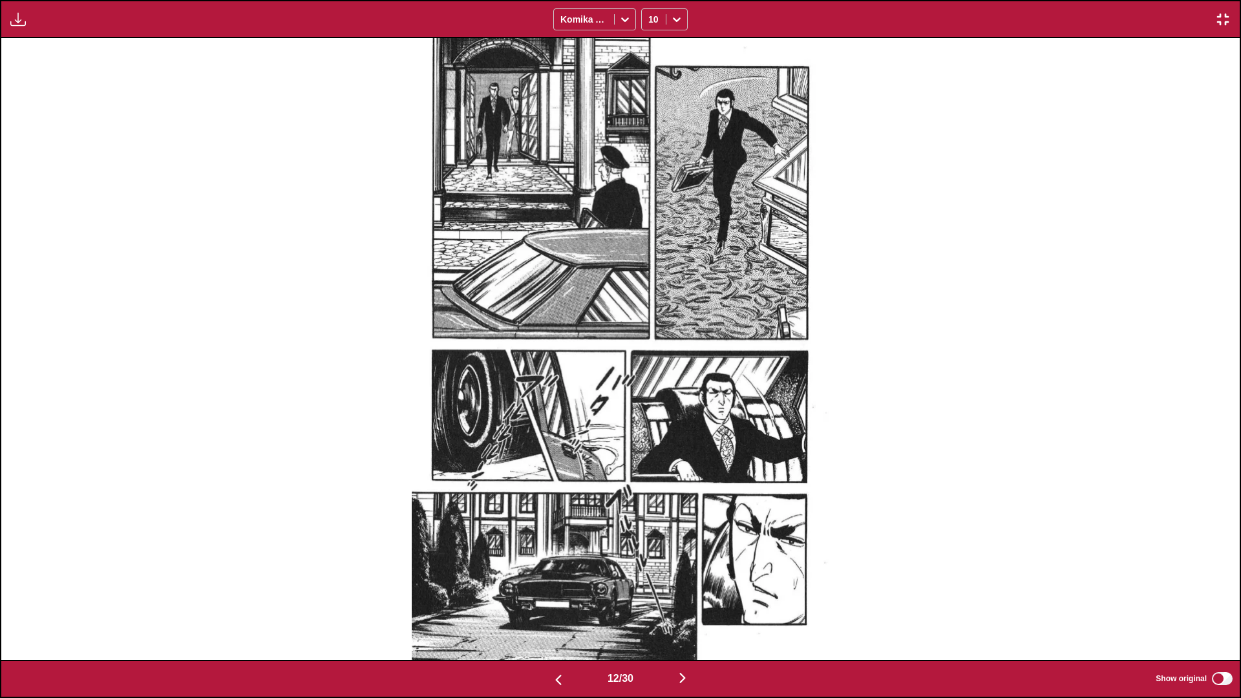
click at [650, 25] on img "button" at bounding box center [1223, 20] width 16 height 16
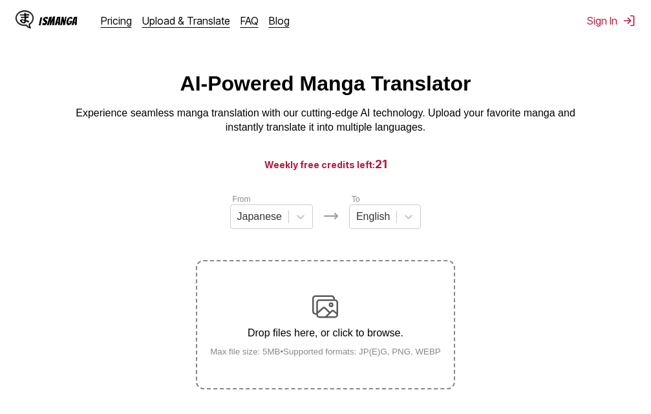
scroll to position [0, 0]
